Goal: Transaction & Acquisition: Purchase product/service

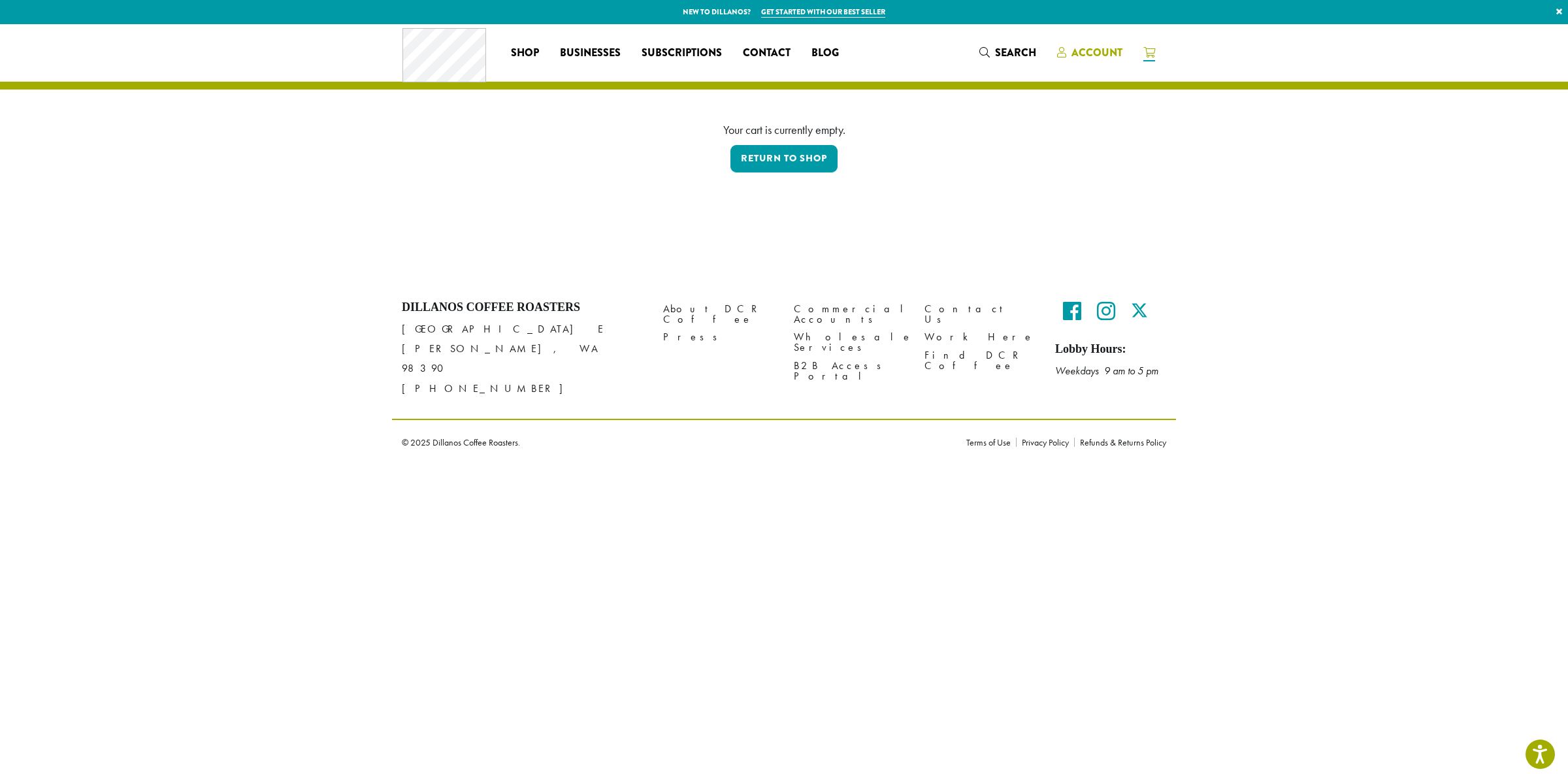
click at [1085, 46] on span "Account" at bounding box center [1097, 52] width 51 height 15
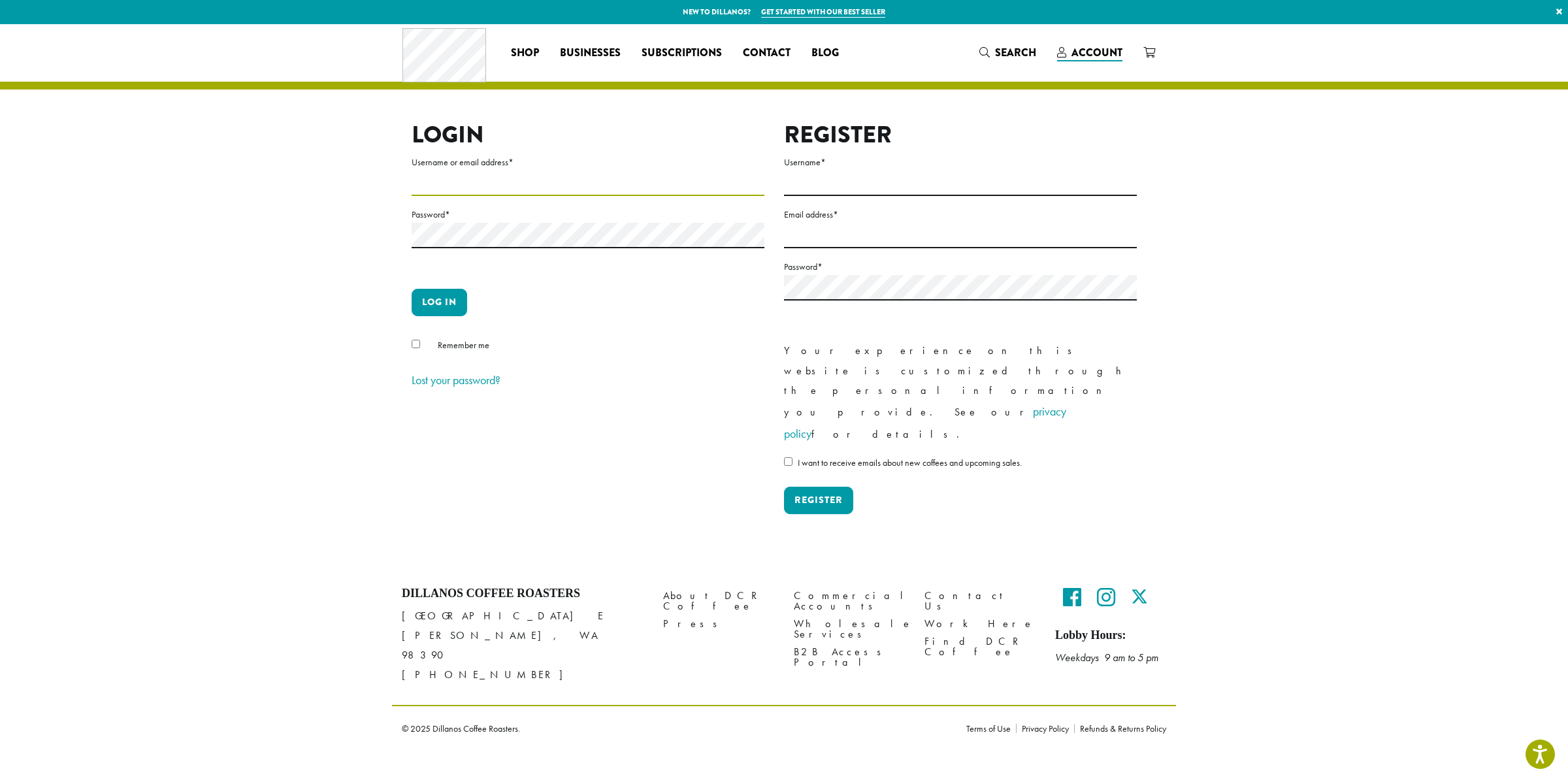
click at [464, 195] on input "Username or email address *" at bounding box center [588, 183] width 353 height 26
click at [736, 185] on body "Press Option+1 for screen-reader mode, Option+0 to cancel Accessibility Screen-…" at bounding box center [784, 375] width 1568 height 751
click at [0, 751] on com-1password-button at bounding box center [0, 751] width 0 height 0
type input "**********"
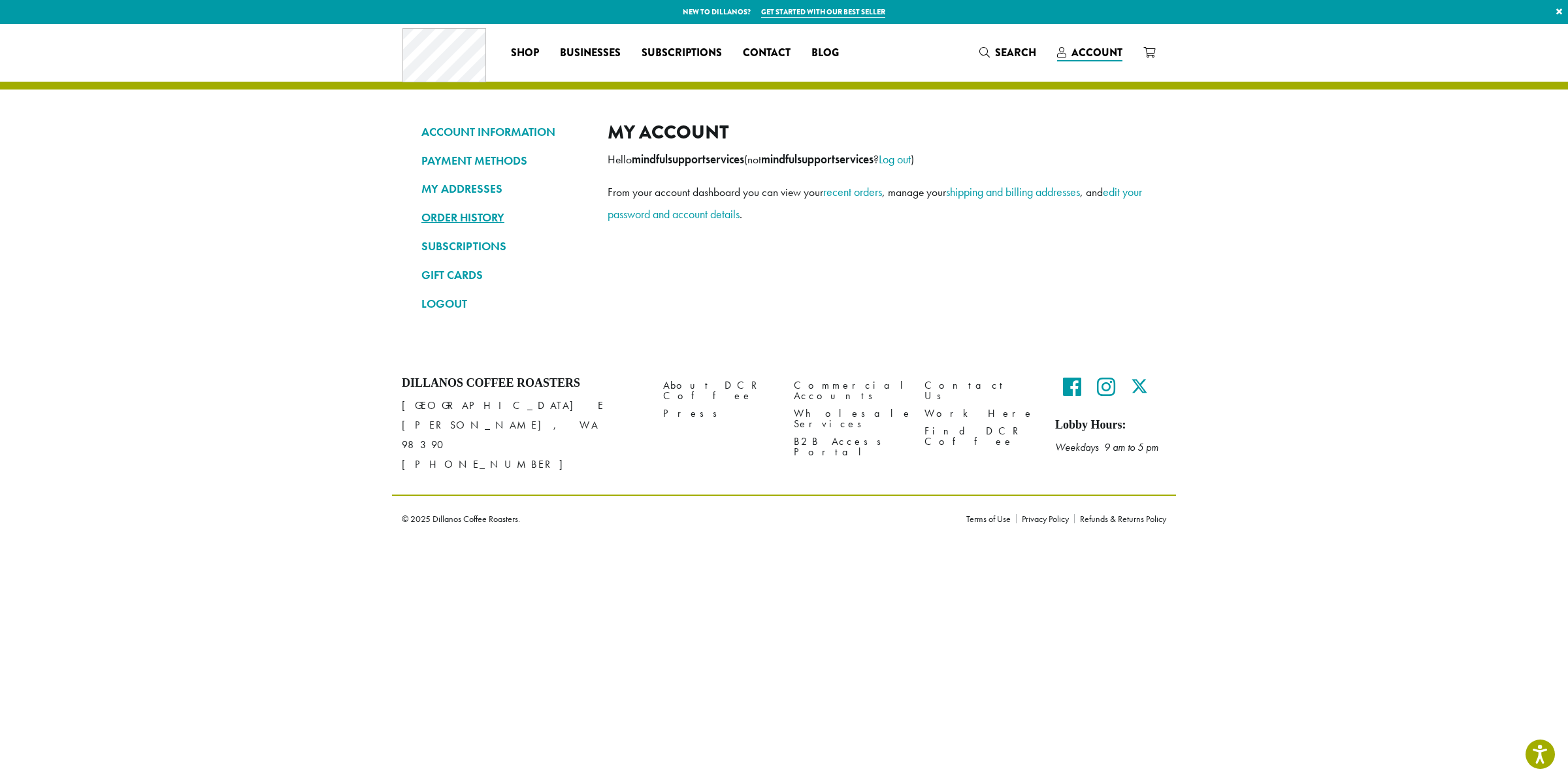
click at [466, 221] on link "ORDER HISTORY" at bounding box center [504, 217] width 167 height 22
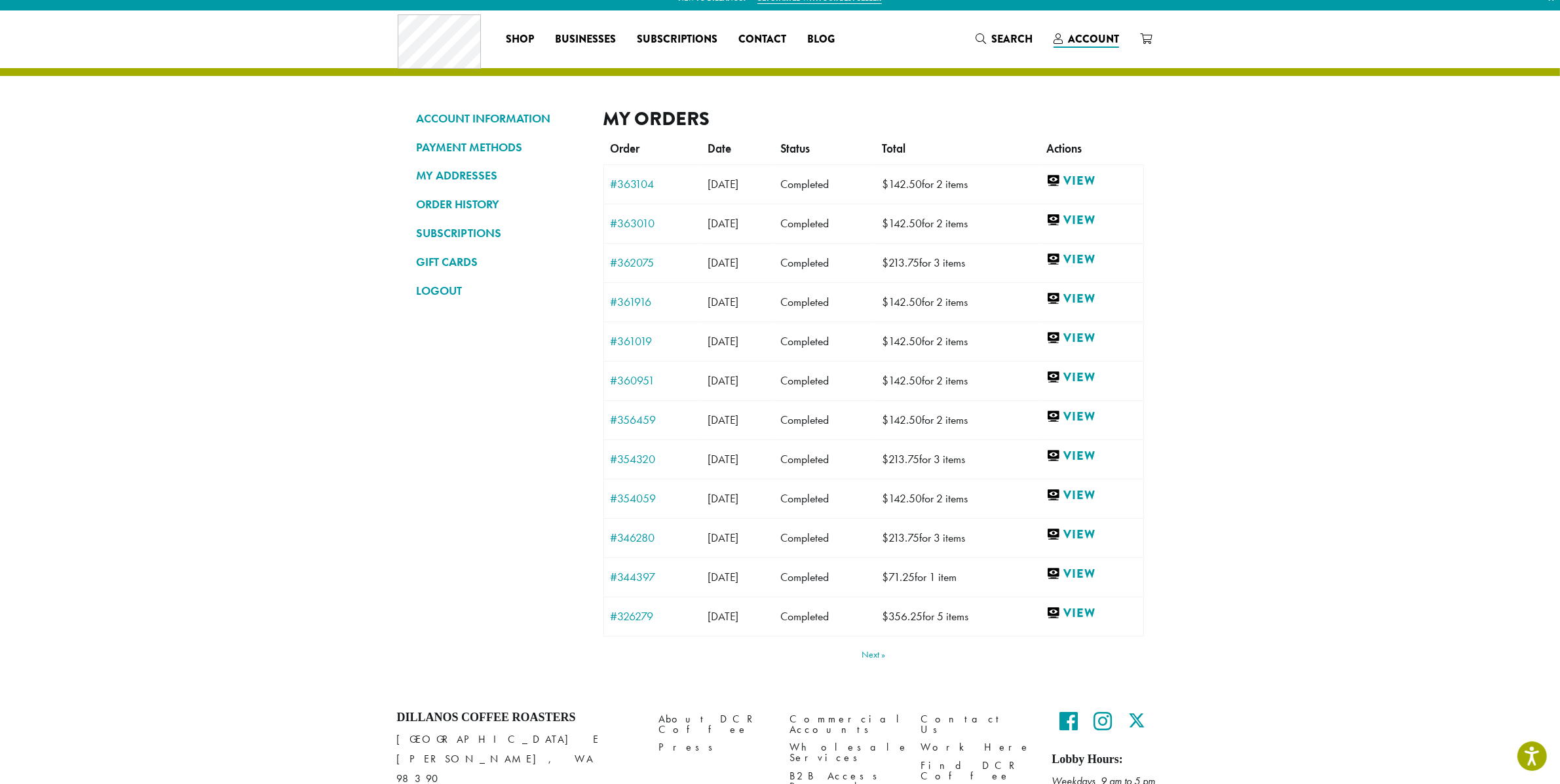
scroll to position [28, 0]
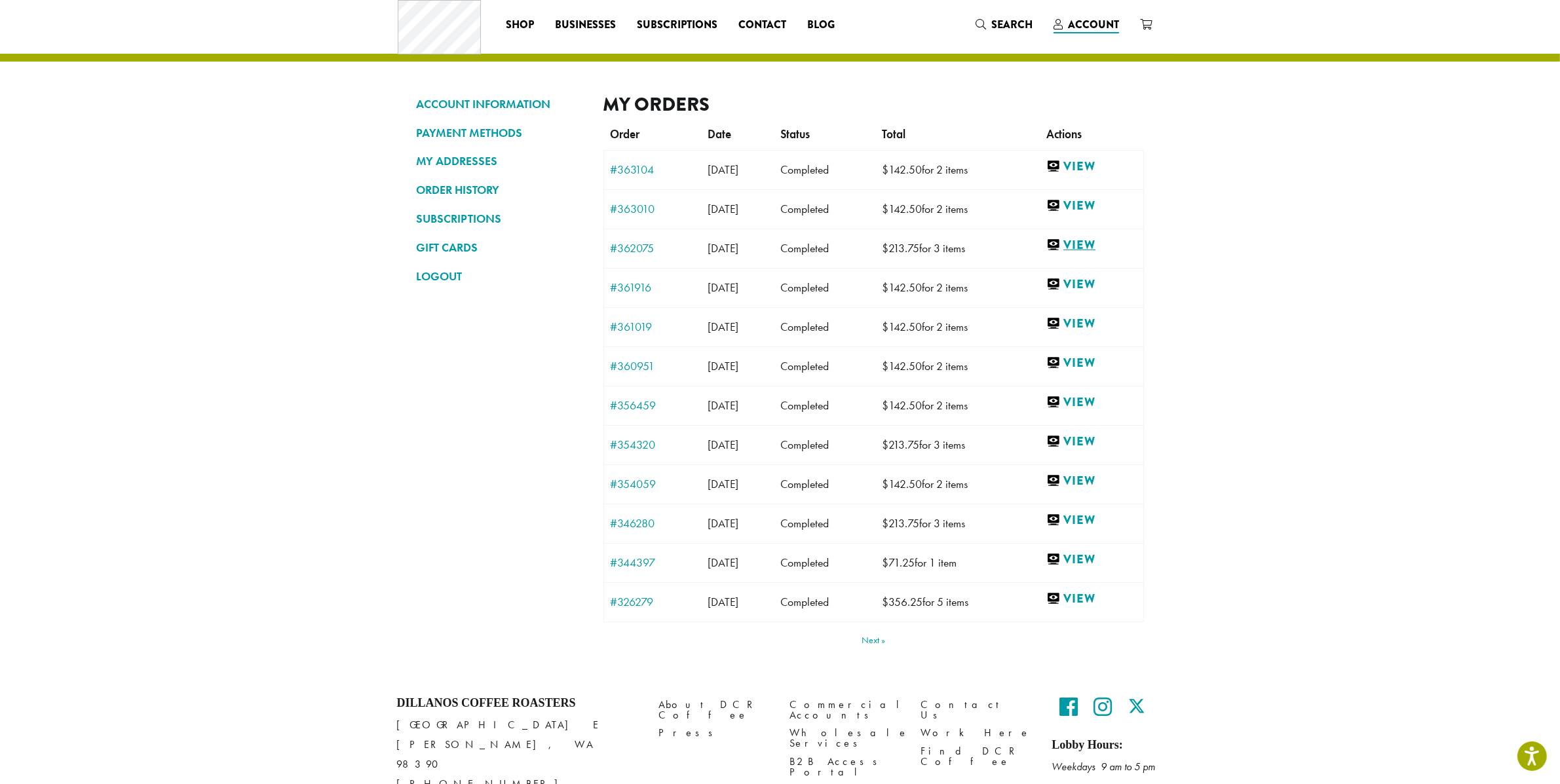
click at [1078, 243] on link "View" at bounding box center [1091, 245] width 90 height 16
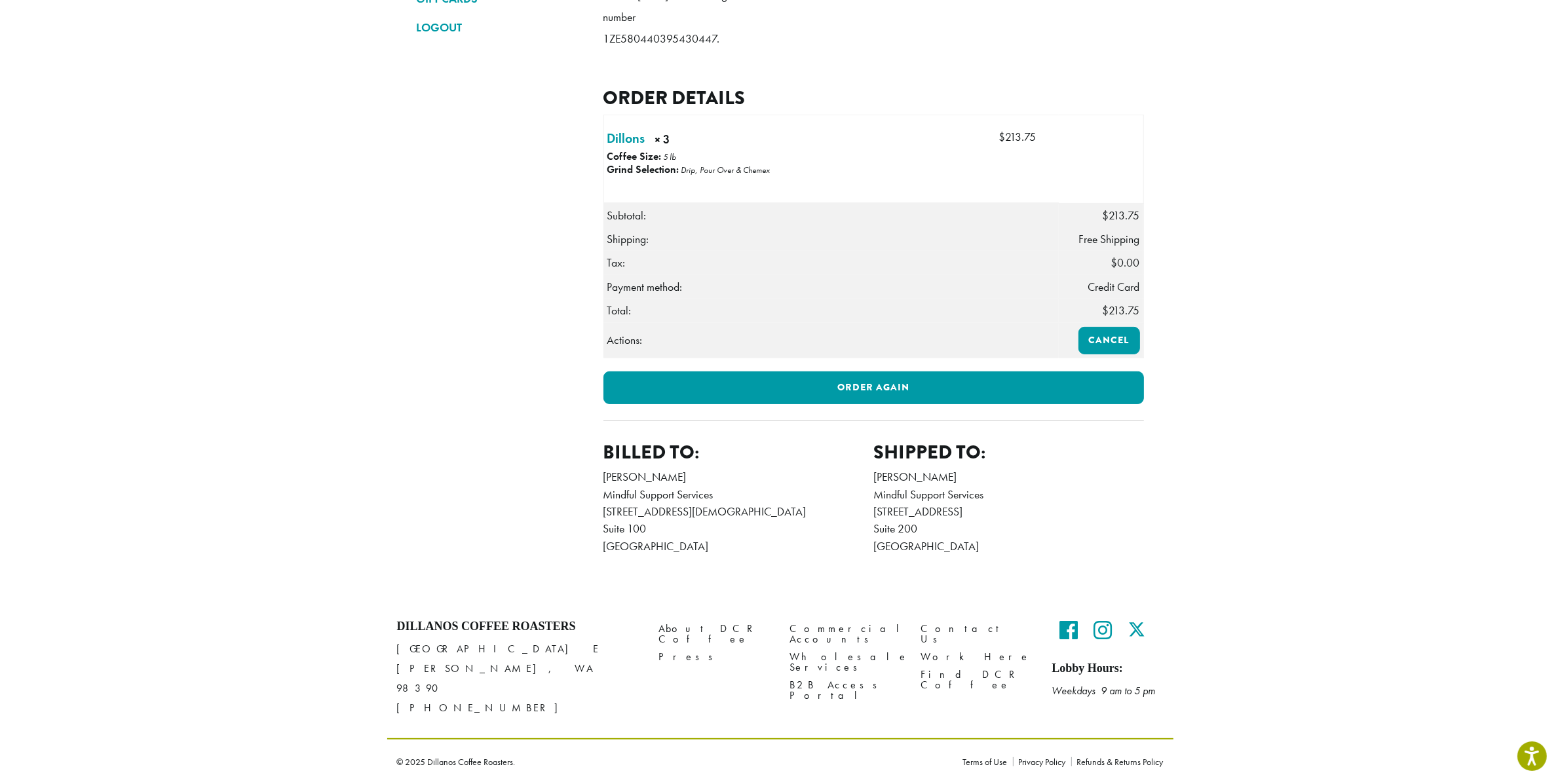
scroll to position [282, 0]
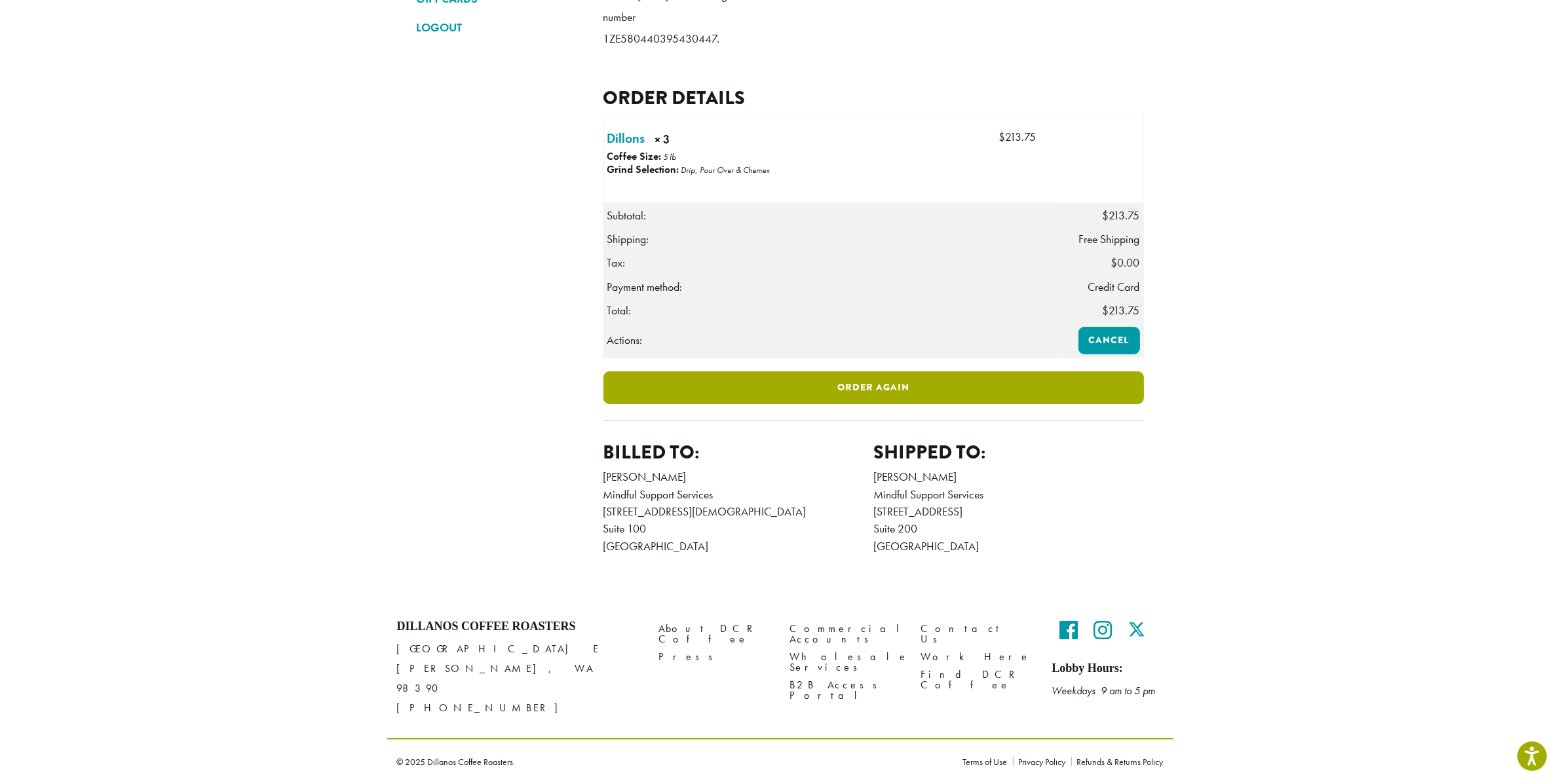
click at [972, 404] on link "Order again" at bounding box center [874, 387] width 541 height 33
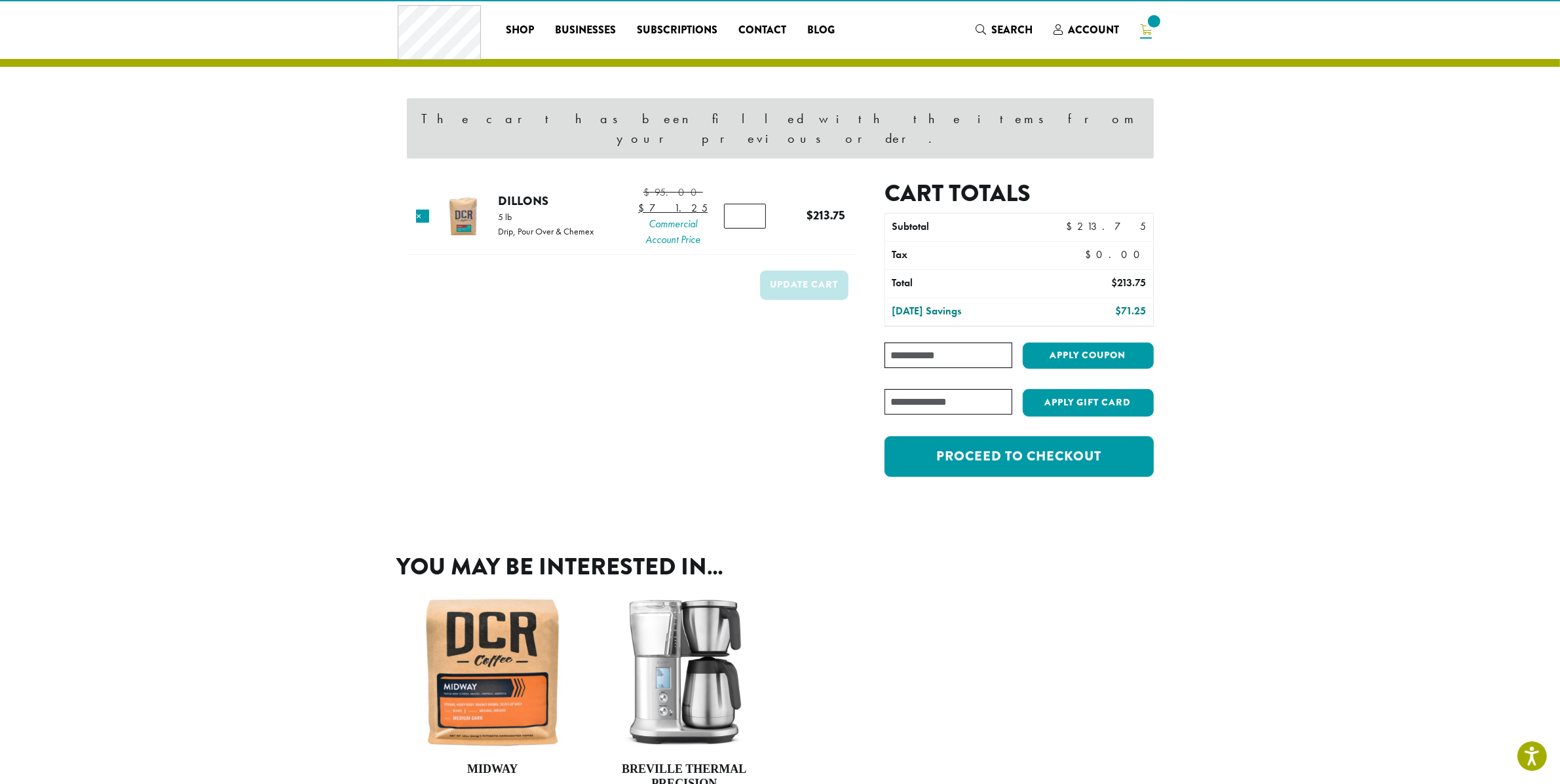
scroll to position [23, 0]
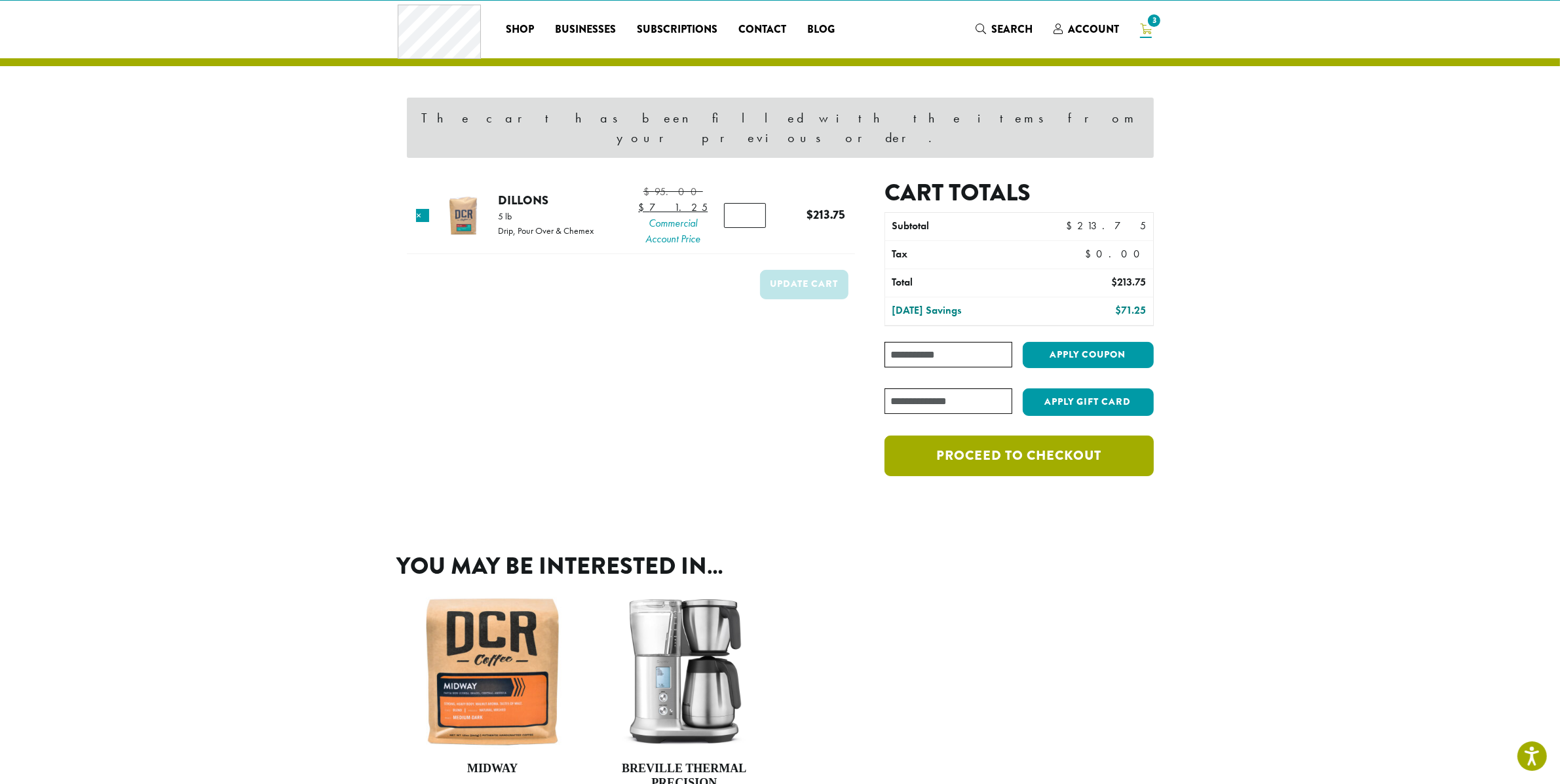
click at [995, 451] on link "Proceed to checkout" at bounding box center [1019, 456] width 269 height 41
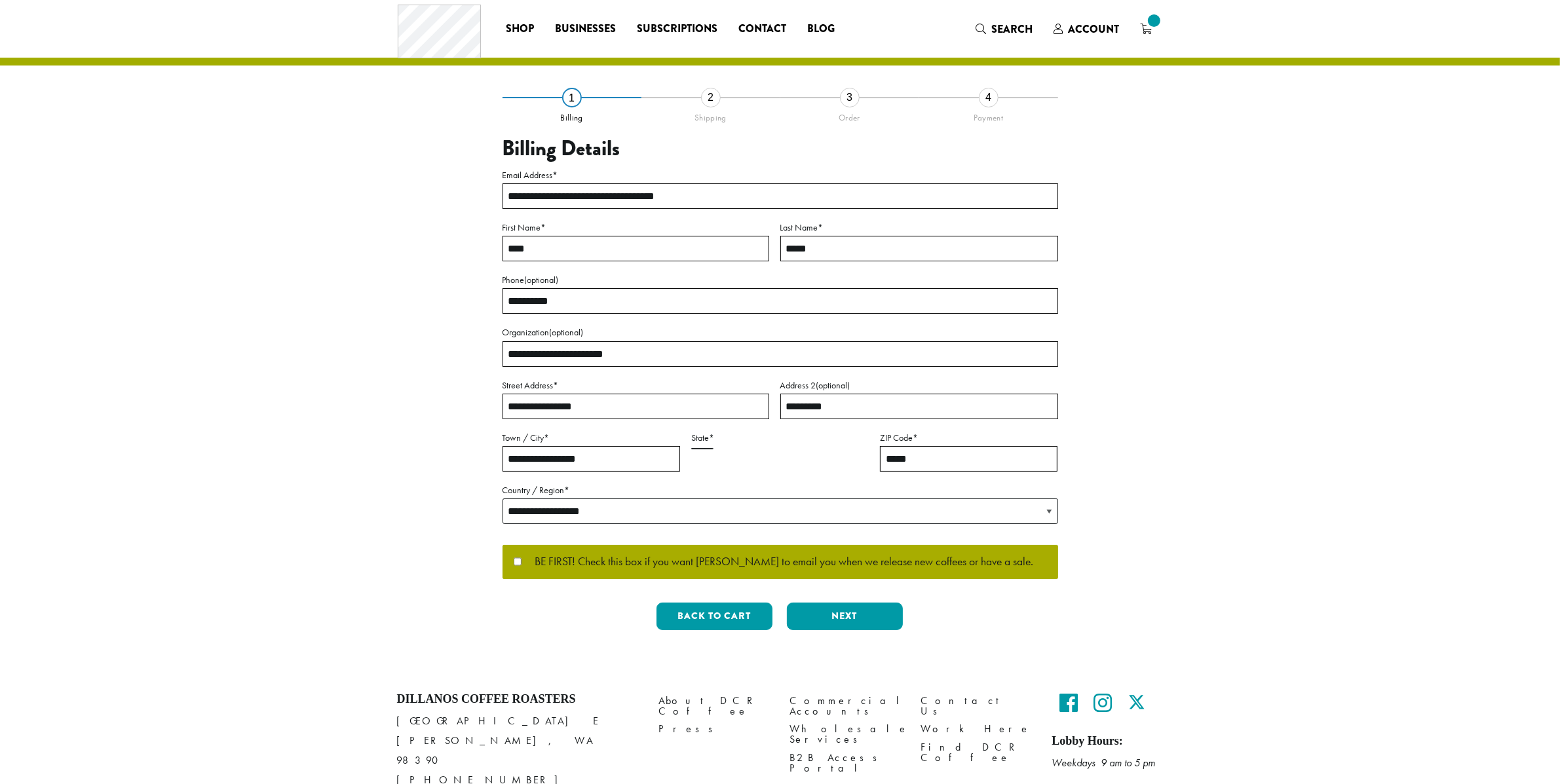
select select "**"
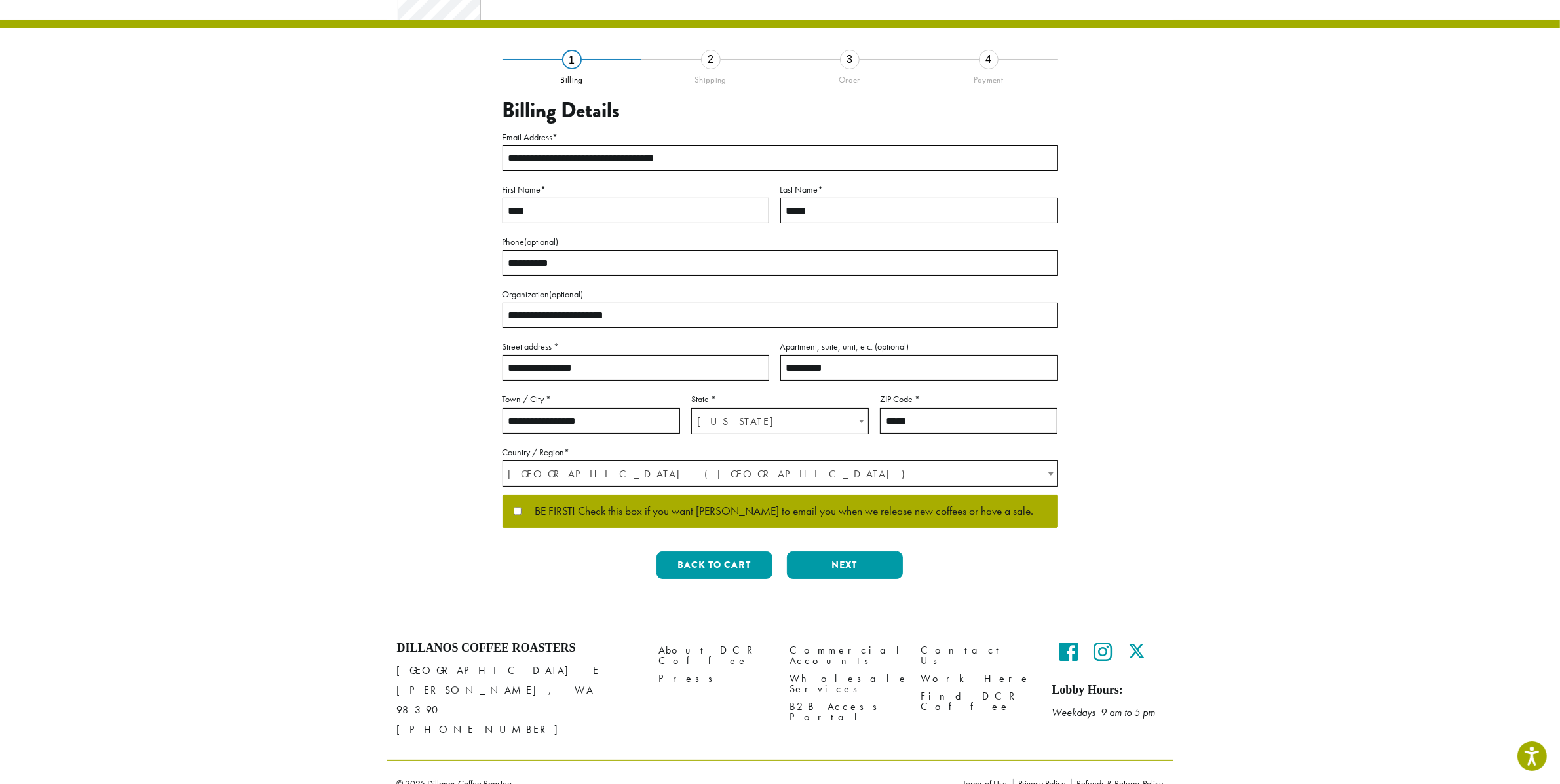
scroll to position [66, 0]
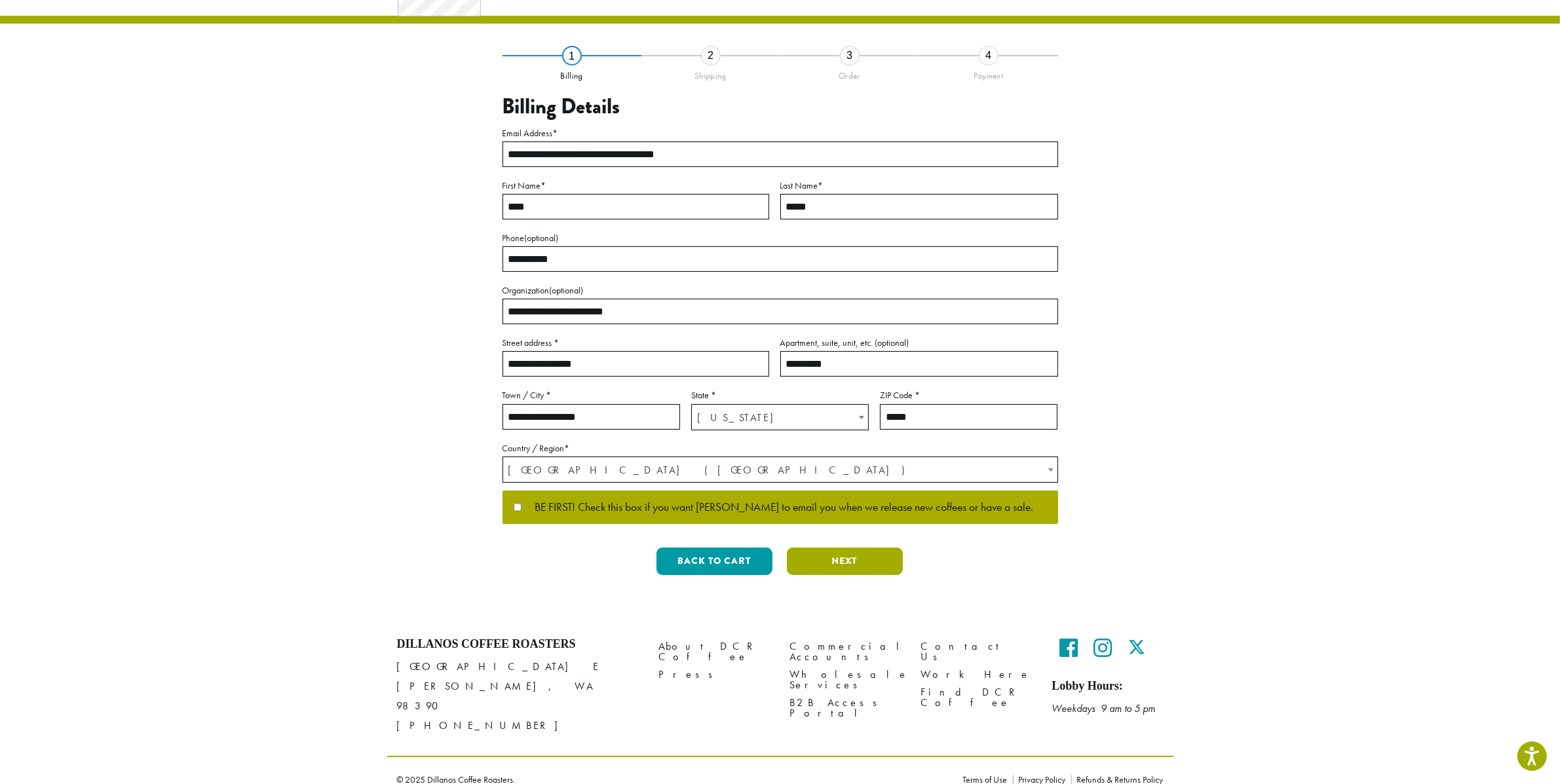
click at [819, 566] on button "Next" at bounding box center [845, 561] width 116 height 28
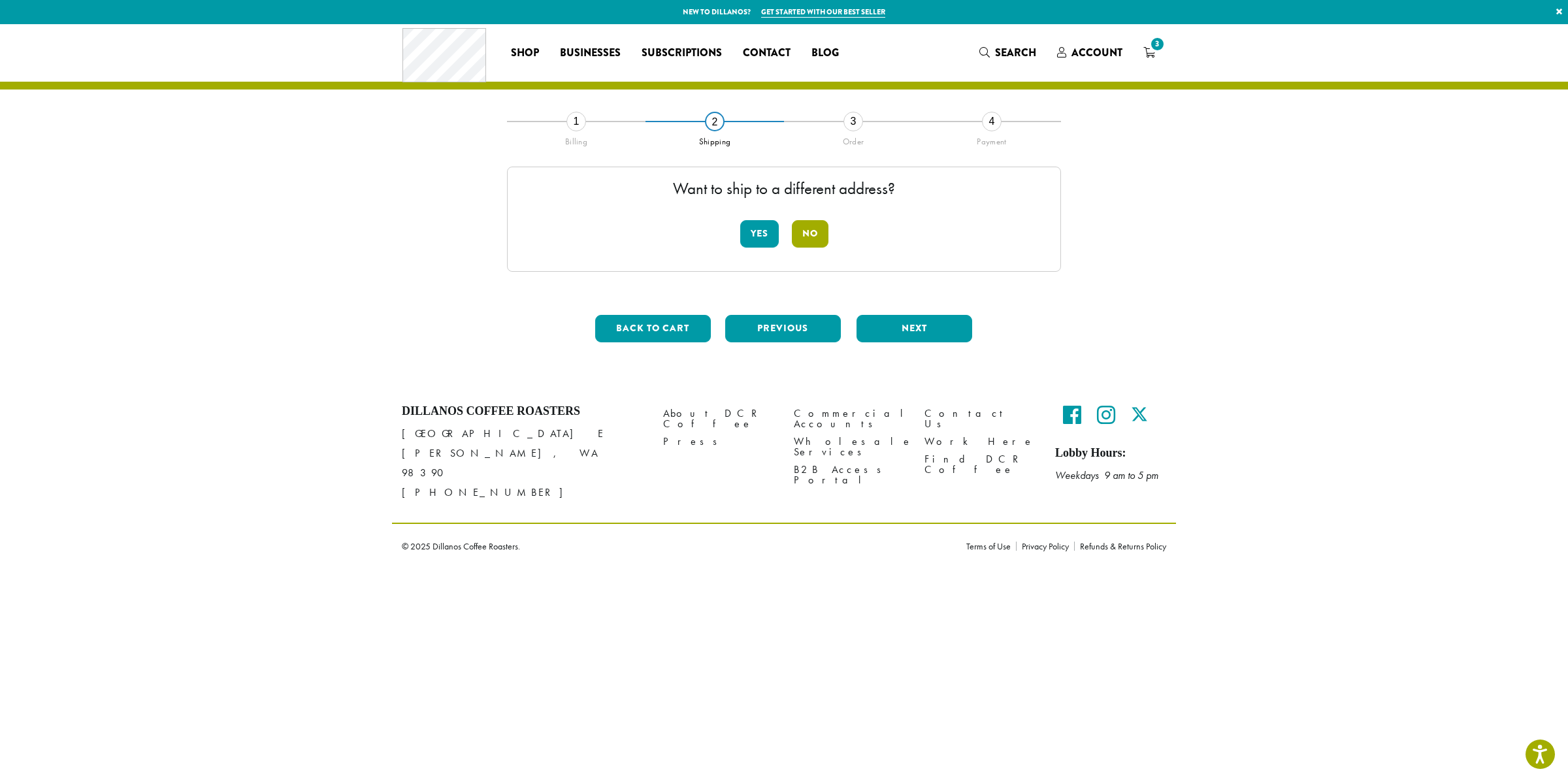
click at [811, 240] on button "No" at bounding box center [810, 234] width 36 height 28
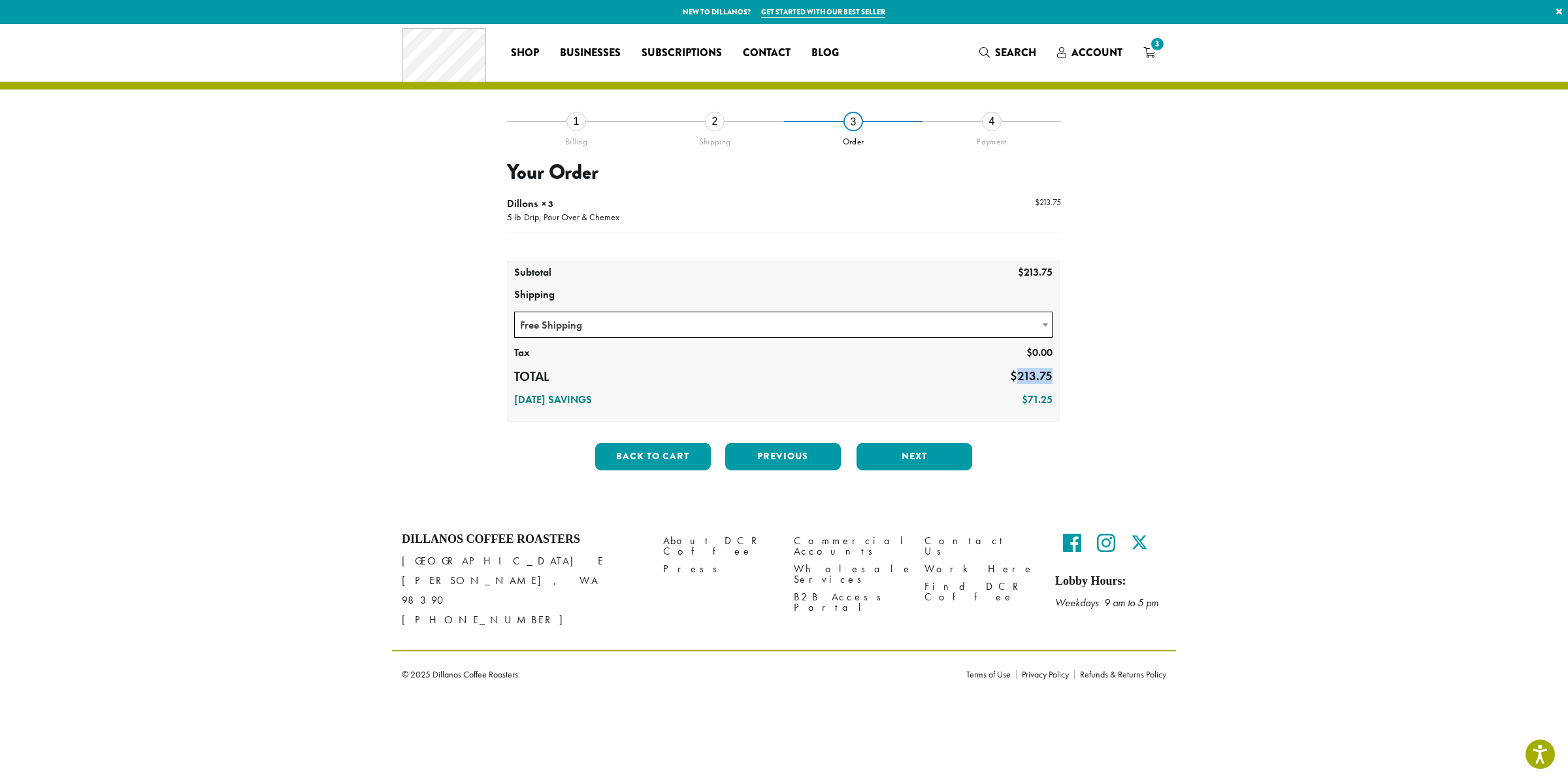
drag, startPoint x: 1018, startPoint y: 374, endPoint x: 1056, endPoint y: 375, distance: 38.0
click at [1056, 375] on td "$ 213.75" at bounding box center [838, 377] width 441 height 25
copy bdi "213.75"
click at [934, 466] on button "Next" at bounding box center [914, 457] width 116 height 28
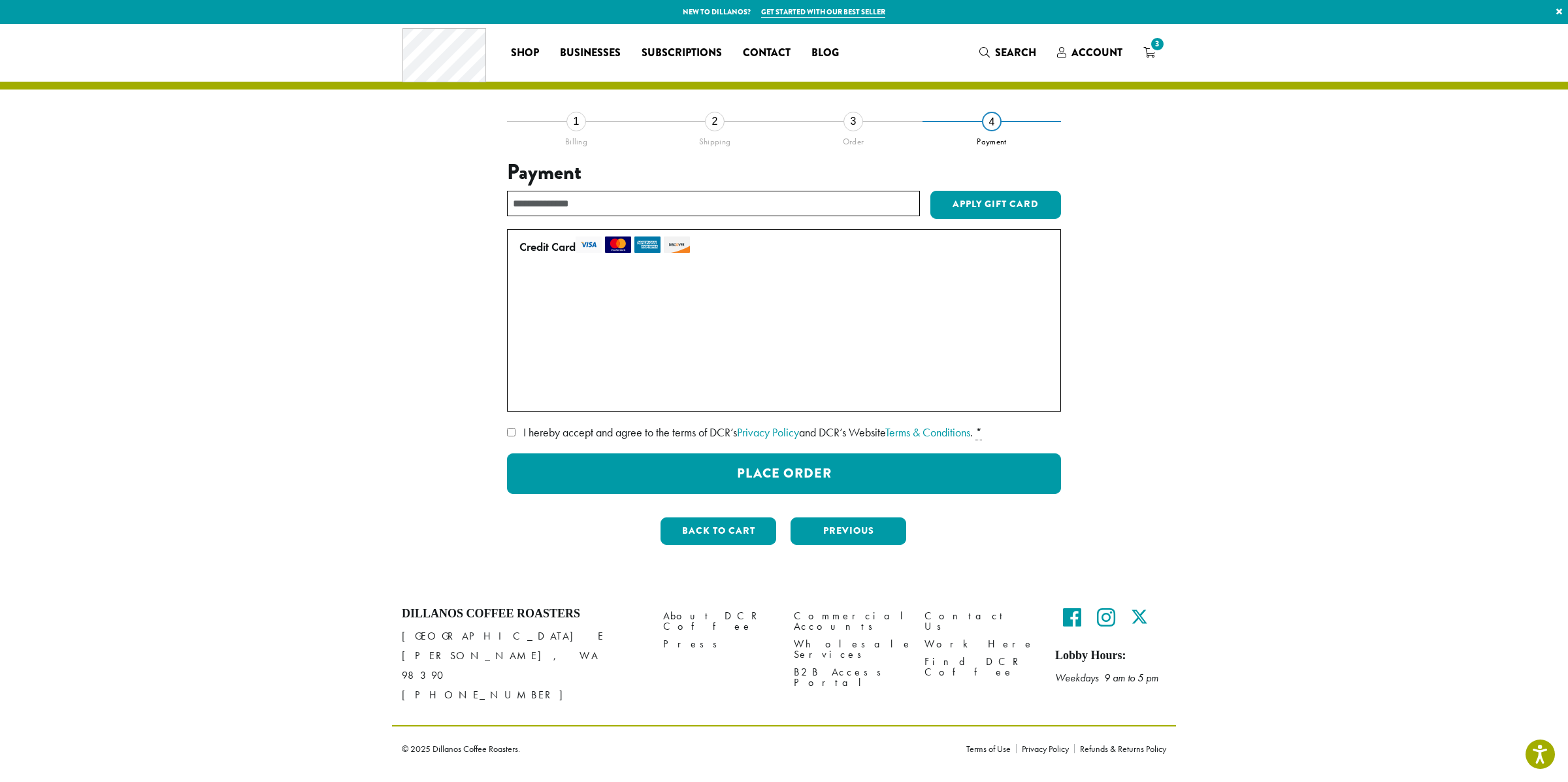
click at [515, 431] on label "I hereby accept and agree to the terms of DCR’s Privacy Policy and DCR’s Websit…" at bounding box center [784, 432] width 554 height 21
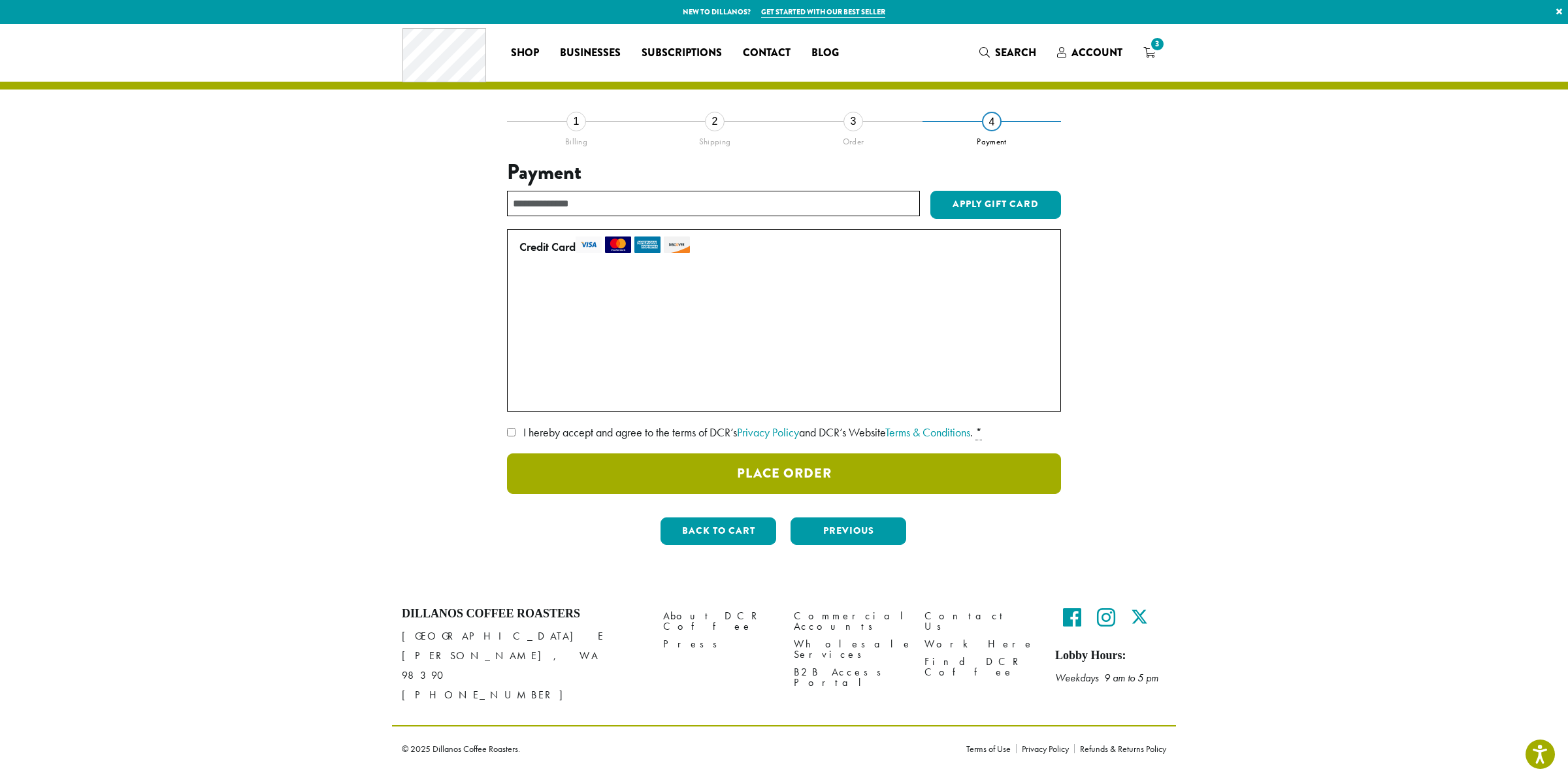
click at [591, 472] on button "Place Order" at bounding box center [784, 474] width 554 height 41
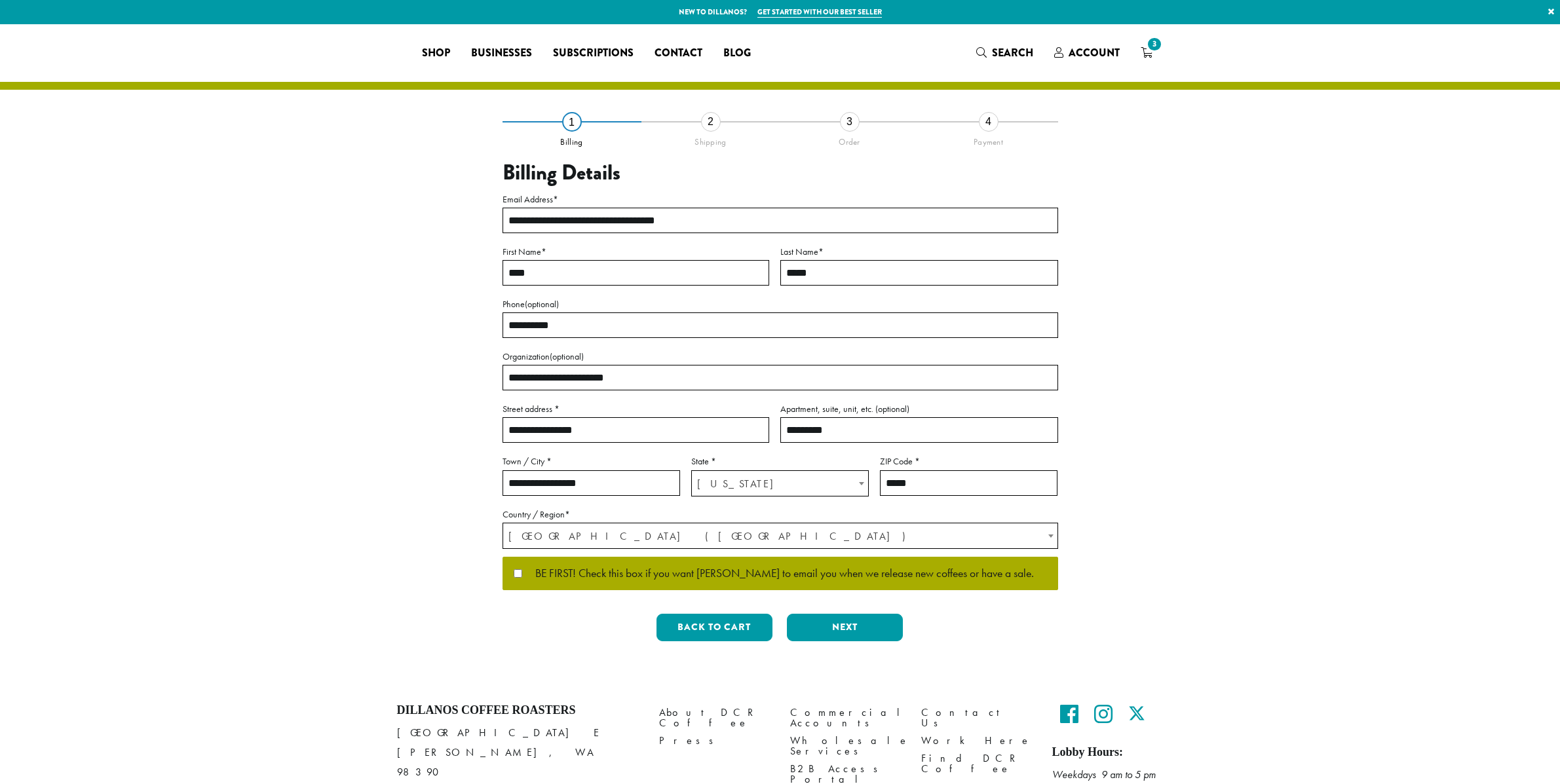
select select "**"
click at [1069, 47] on span "Account" at bounding box center [1094, 53] width 51 height 15
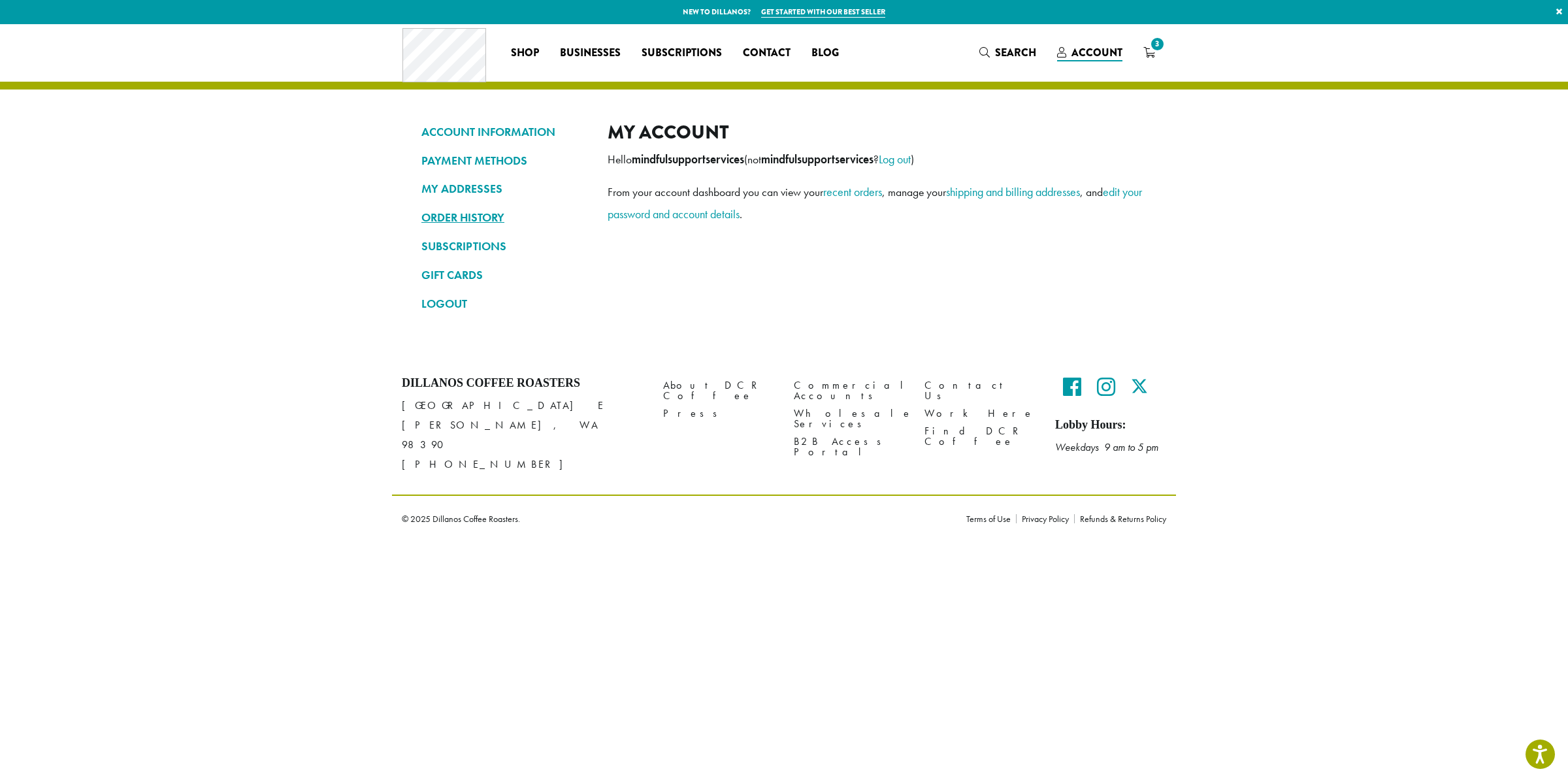
click at [488, 216] on link "ORDER HISTORY" at bounding box center [504, 217] width 167 height 22
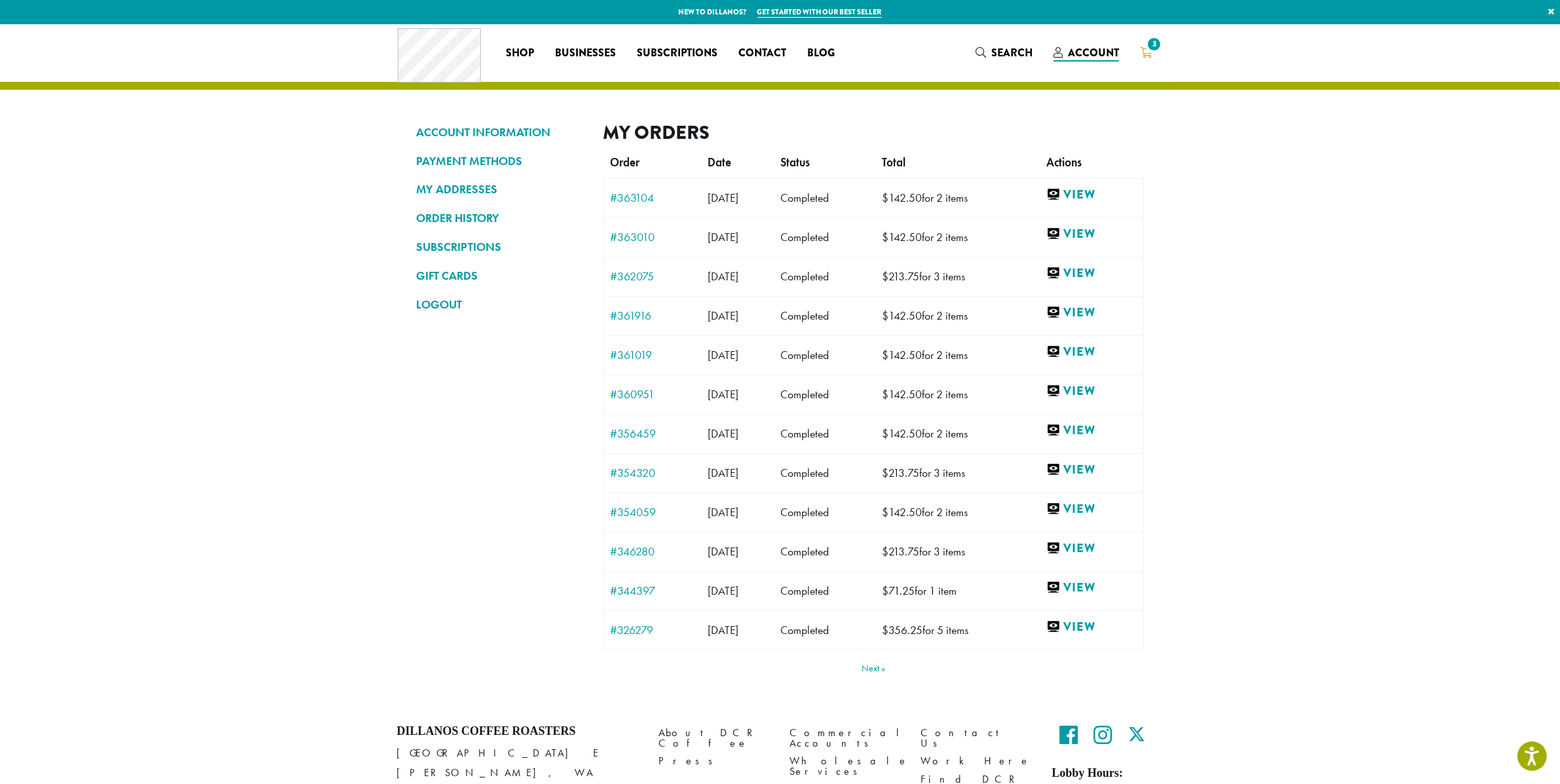
click at [1146, 52] on icon "3" at bounding box center [1146, 53] width 12 height 10
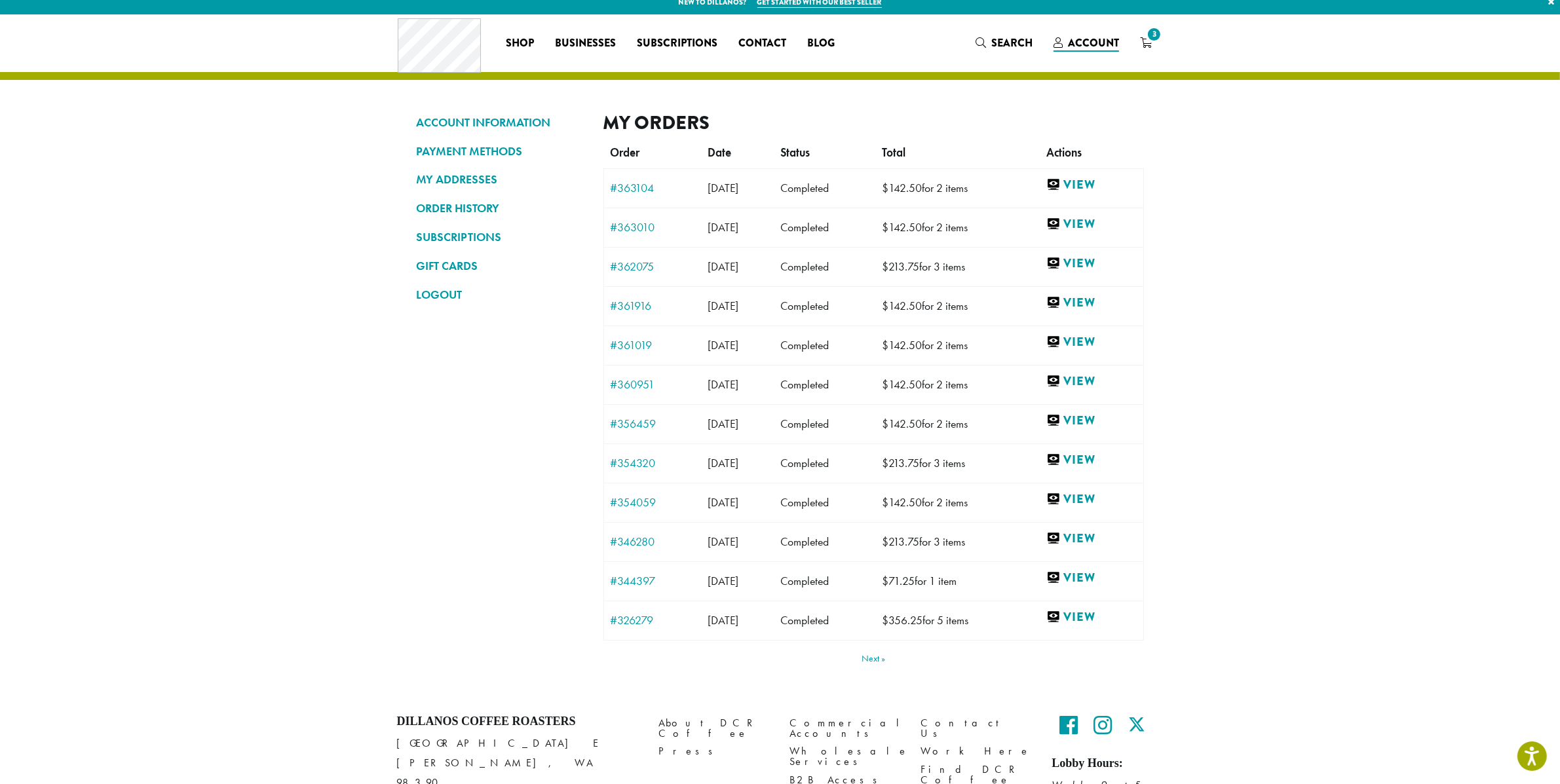
scroll to position [17, 0]
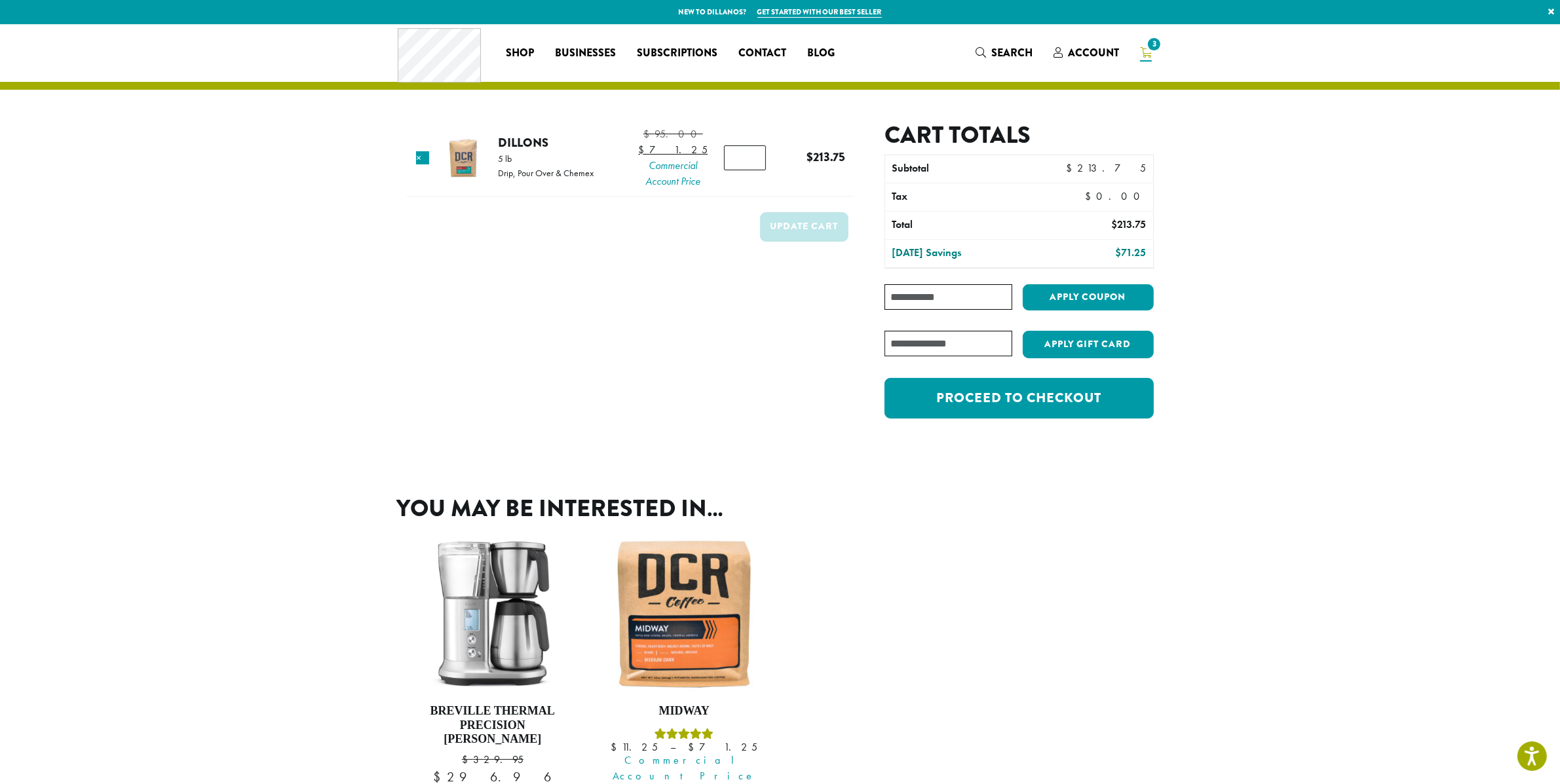
click at [1011, 422] on div "Cart totals Subtotal $ 213.75 Tax $ 0.00 Total $ 213.75 [DATE] Savings $ 71.25 …" at bounding box center [1019, 277] width 269 height 311
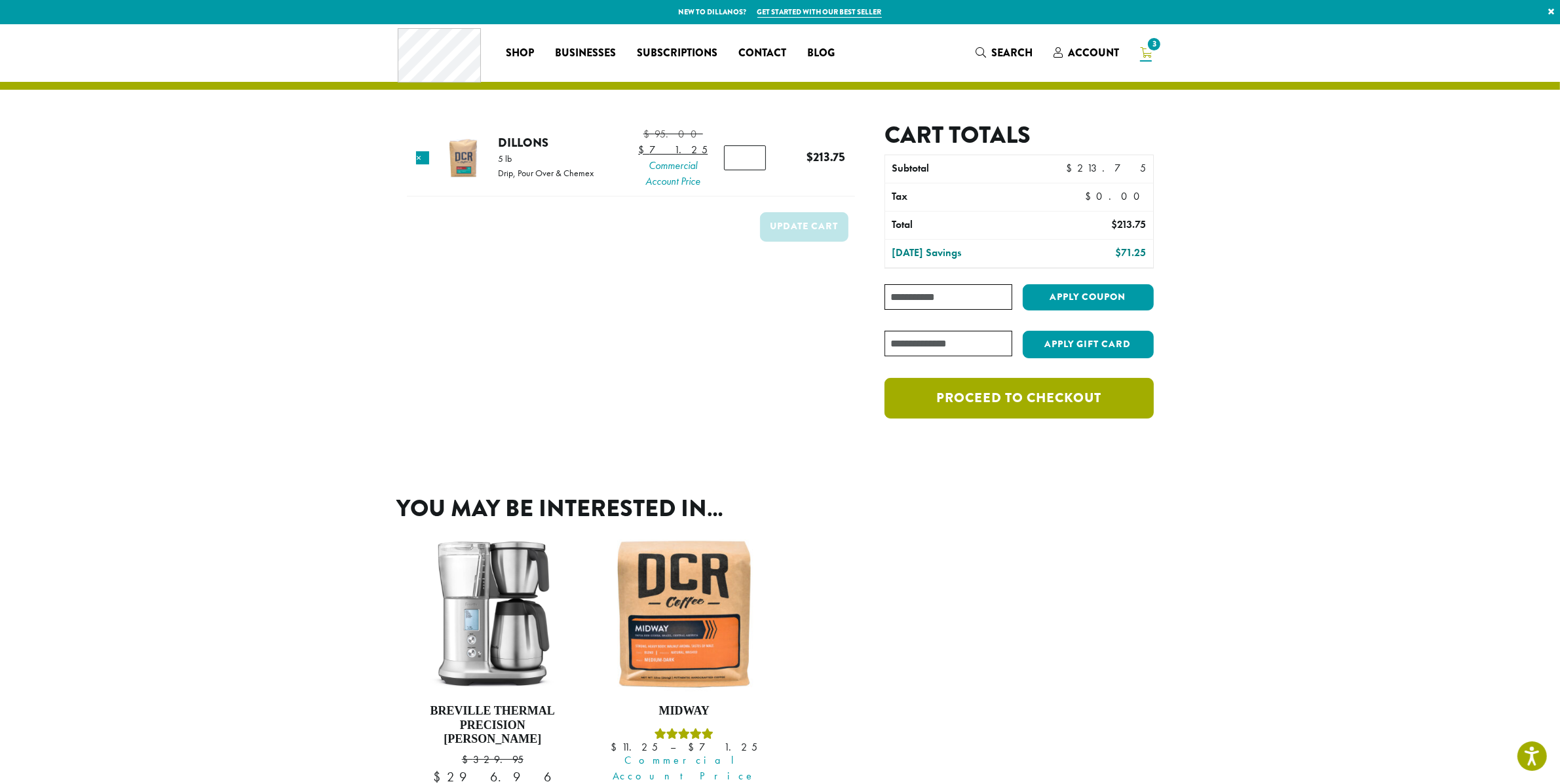
click at [1015, 409] on link "Proceed to checkout" at bounding box center [1019, 398] width 269 height 41
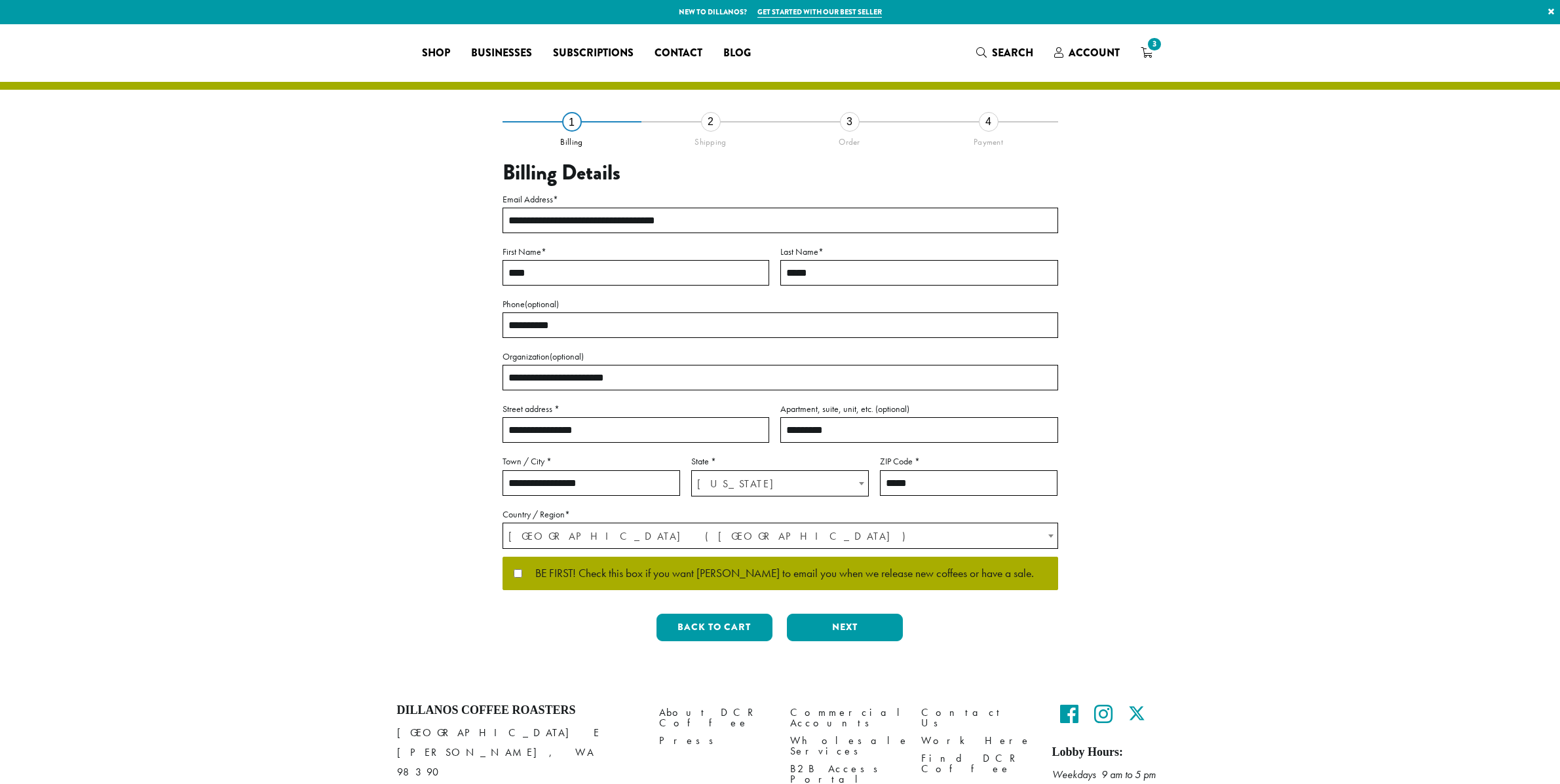
select select "**"
click at [853, 632] on button "Next" at bounding box center [845, 628] width 116 height 28
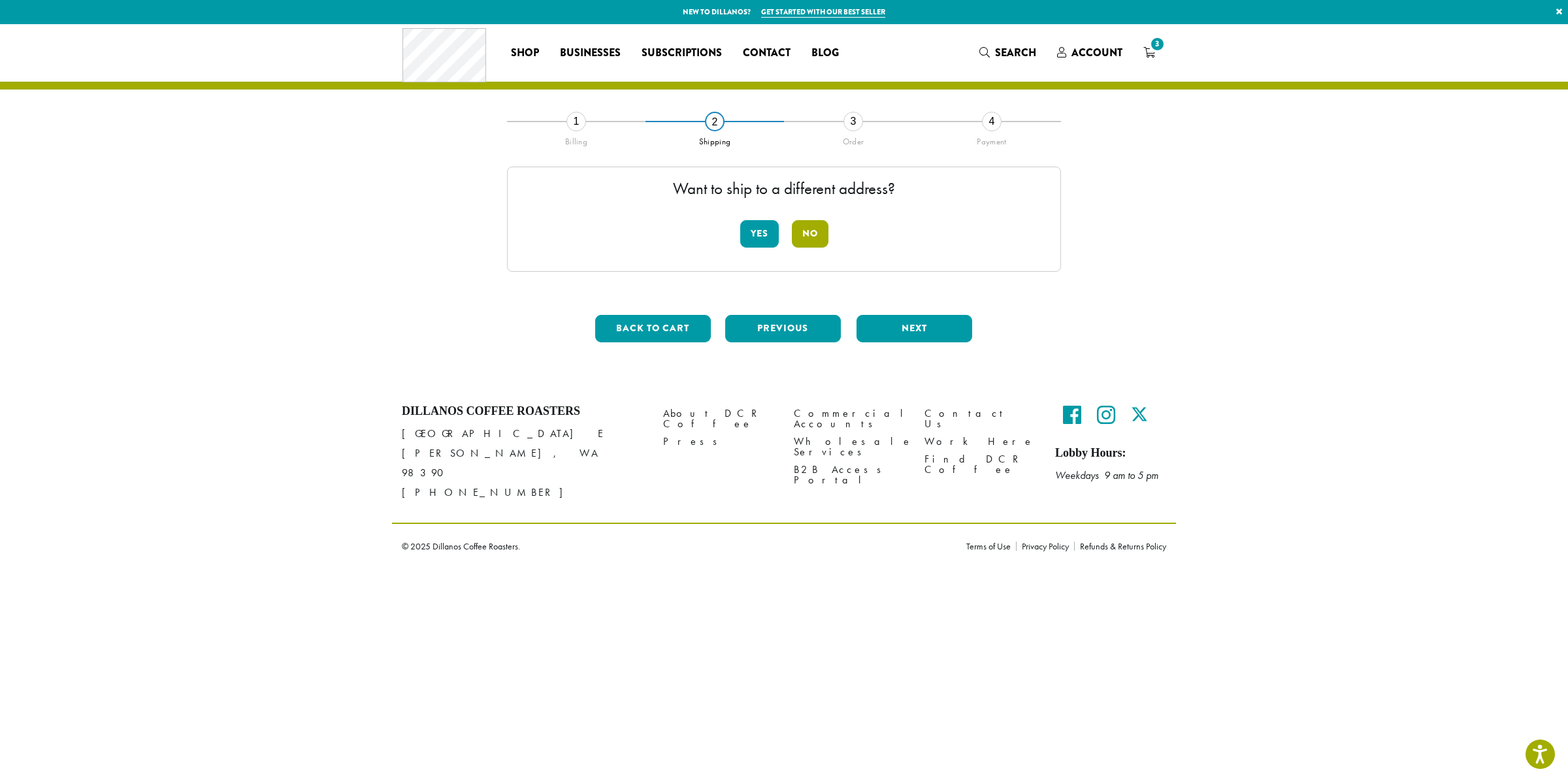
click at [799, 235] on button "No" at bounding box center [810, 234] width 36 height 28
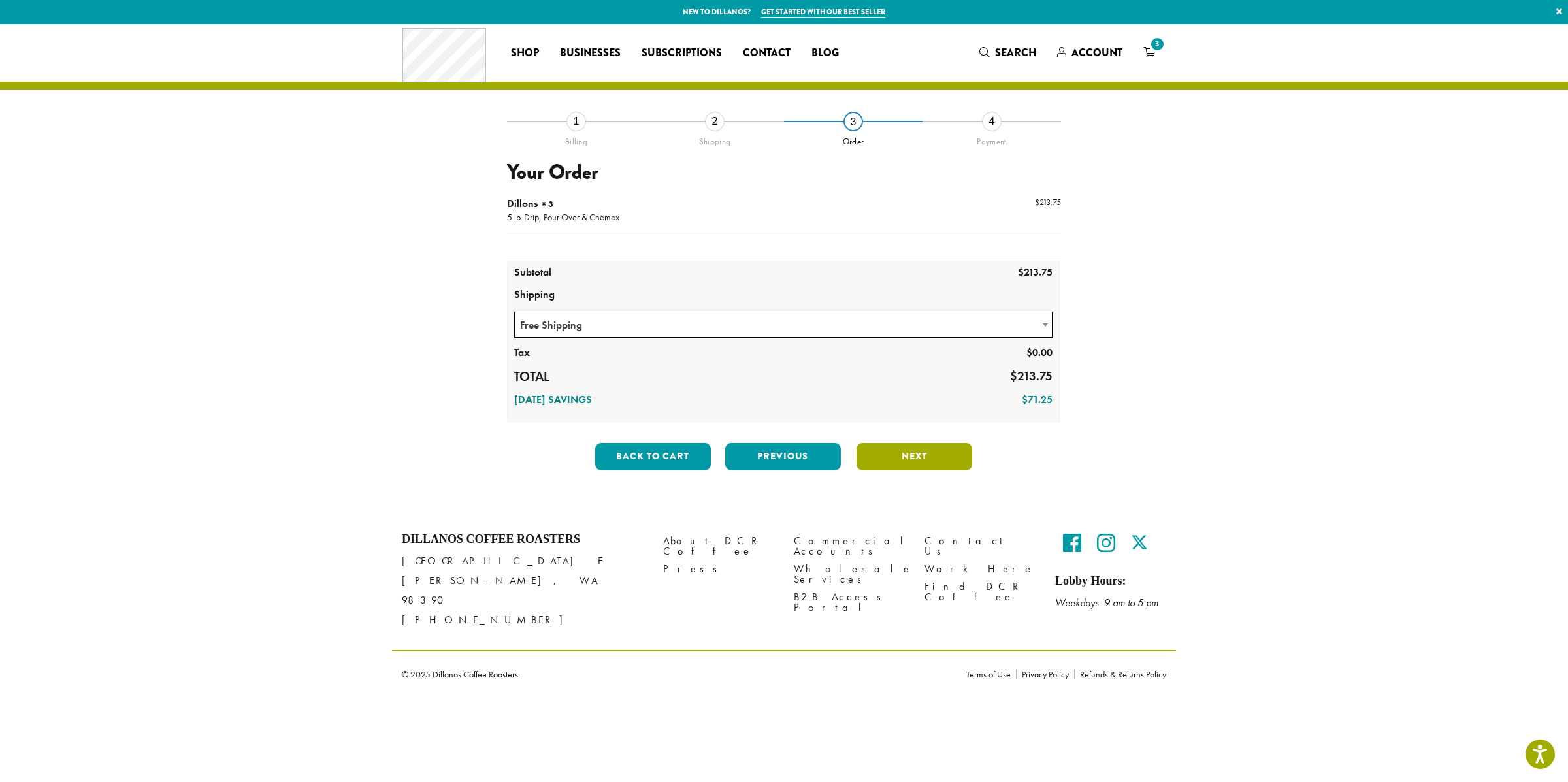
click at [917, 460] on button "Next" at bounding box center [914, 457] width 116 height 28
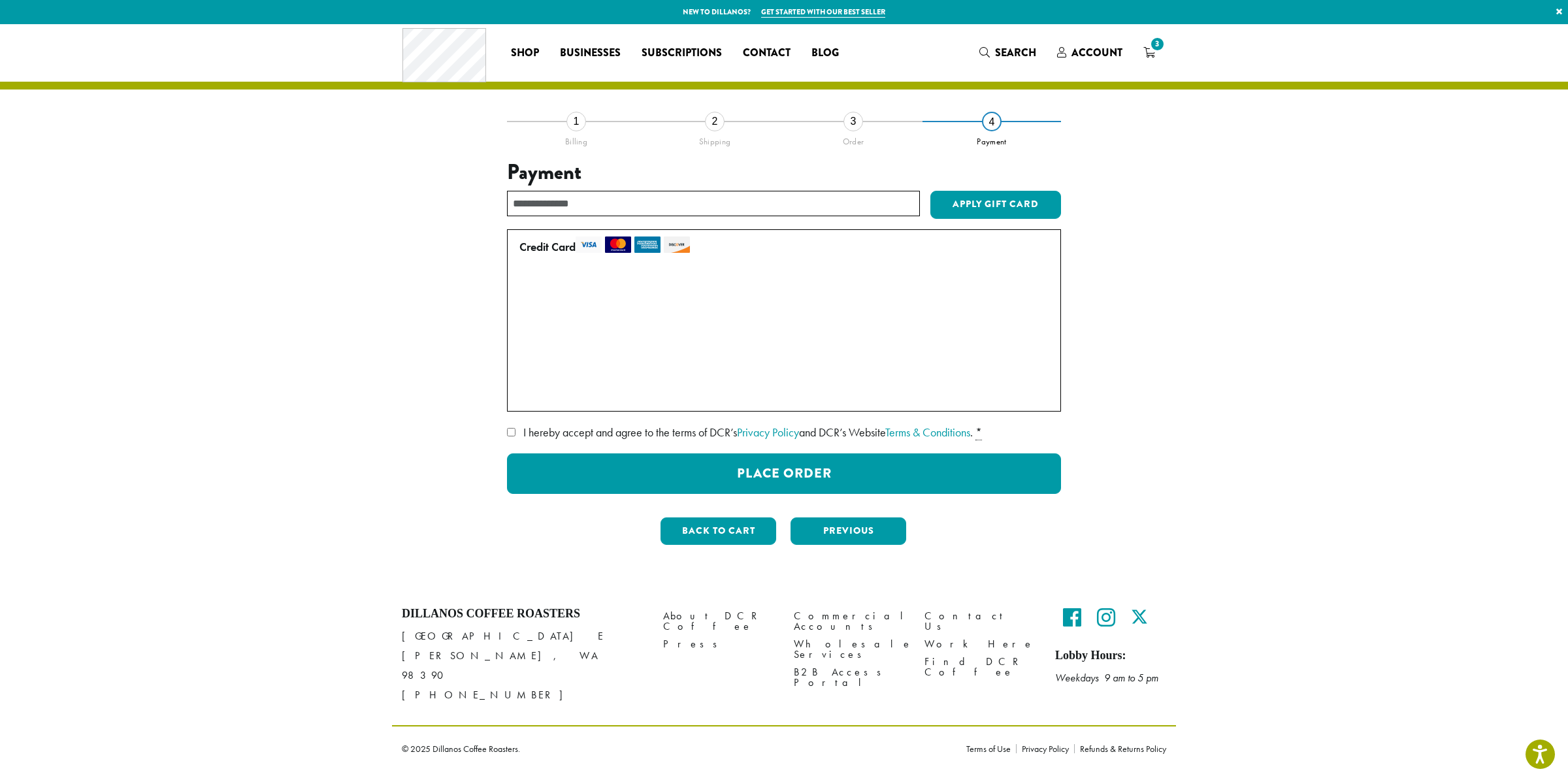
click at [516, 437] on label "I hereby accept and agree to the terms of DCR’s Privacy Policy and DCR’s Websit…" at bounding box center [784, 432] width 554 height 21
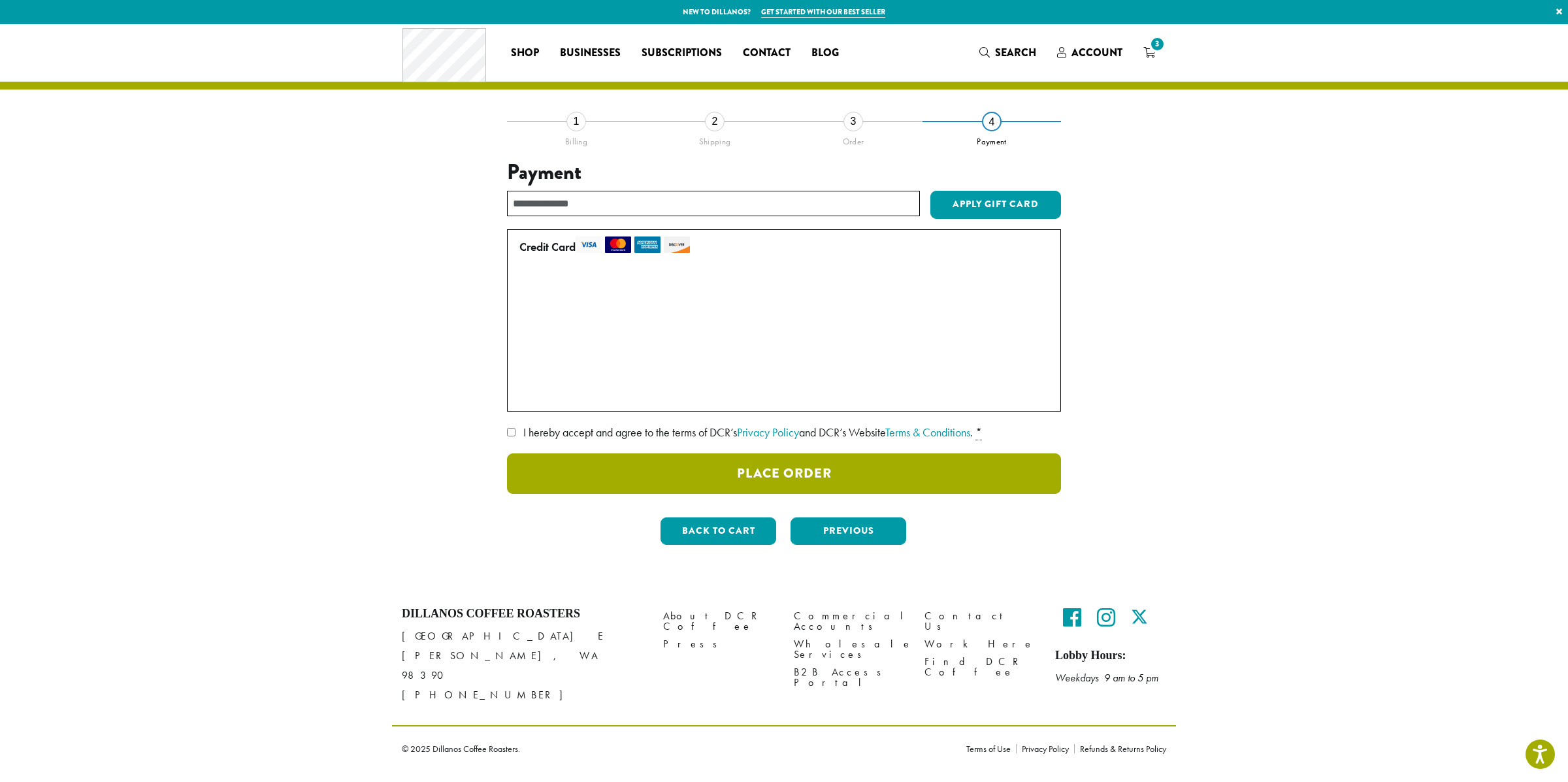
click at [789, 472] on button "Place Order" at bounding box center [784, 474] width 554 height 41
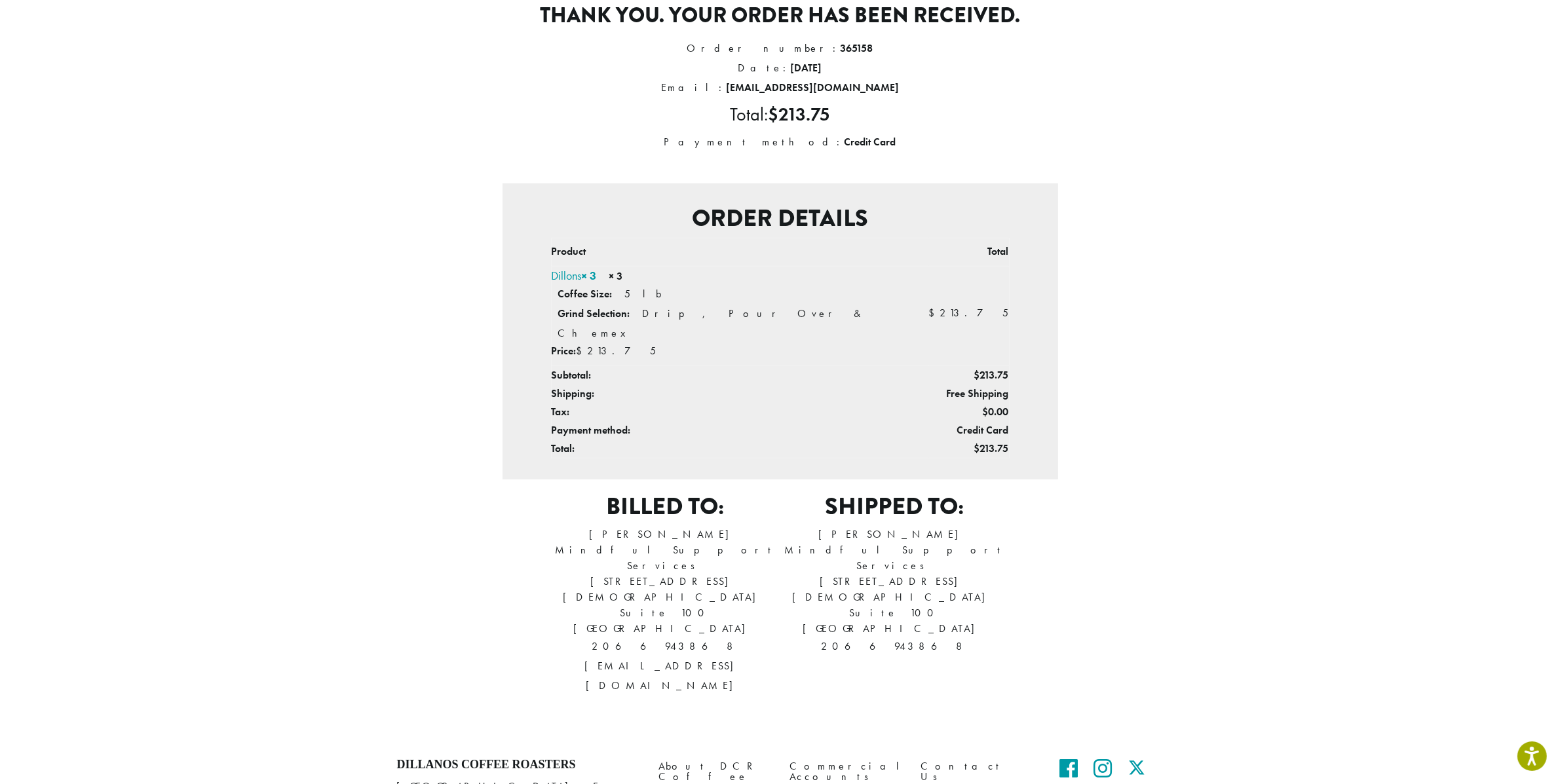
scroll to position [151, 0]
